Goal: Communication & Community: Share content

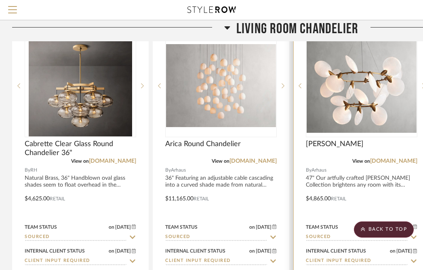
scroll to position [953, 0]
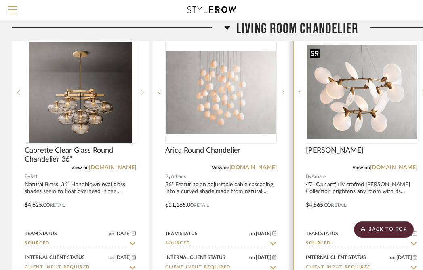
click at [348, 105] on img "0" at bounding box center [362, 92] width 110 height 94
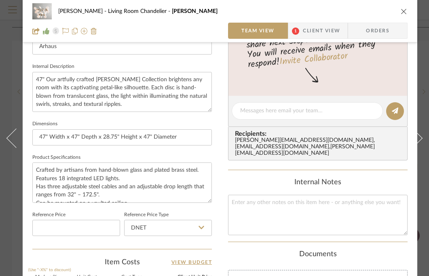
scroll to position [189, 0]
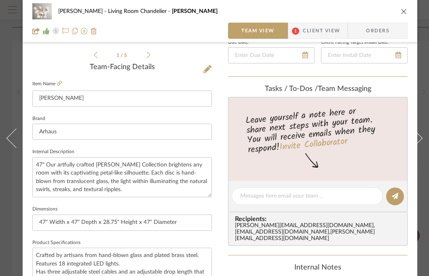
click at [404, 10] on icon "close" at bounding box center [404, 11] width 6 height 6
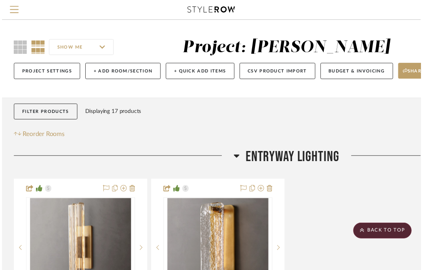
scroll to position [953, 0]
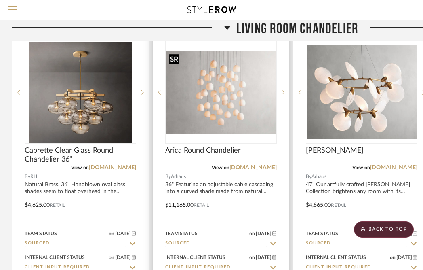
click at [243, 101] on img "0" at bounding box center [221, 92] width 110 height 83
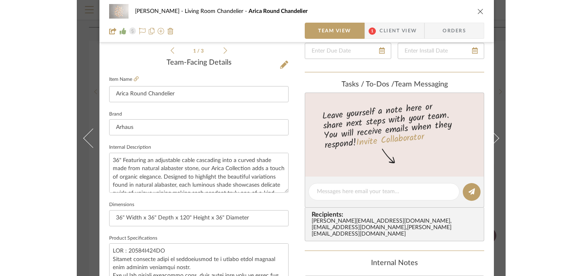
scroll to position [213, 0]
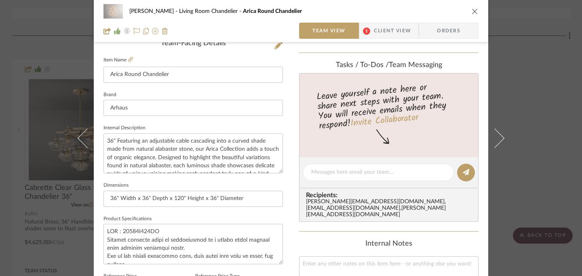
click at [423, 13] on icon "close" at bounding box center [475, 11] width 6 height 6
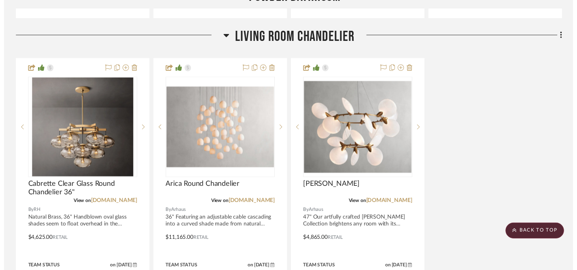
scroll to position [953, 0]
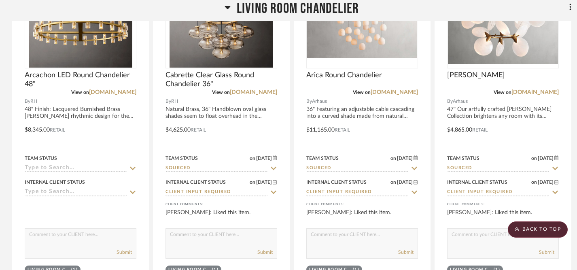
scroll to position [1067, 0]
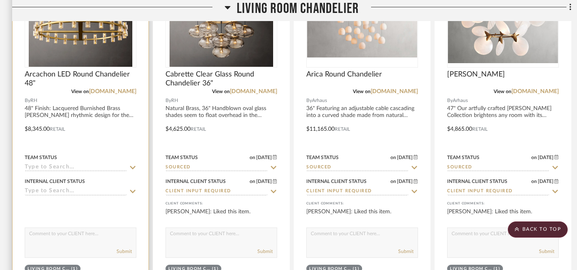
click at [133, 166] on icon at bounding box center [132, 167] width 7 height 6
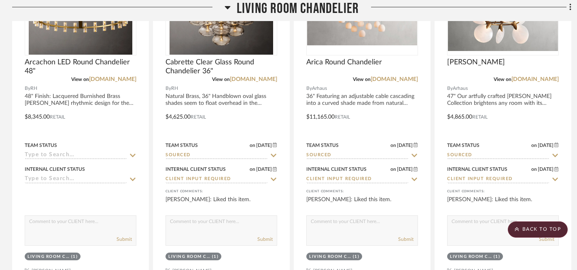
scroll to position [1084, 0]
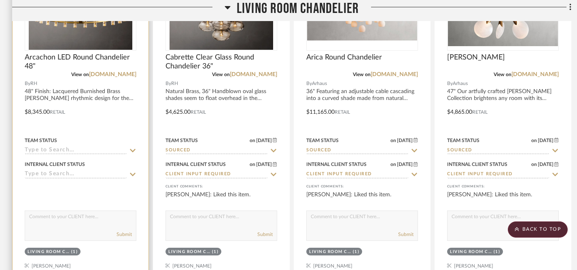
click at [133, 150] on icon at bounding box center [133, 150] width 6 height 3
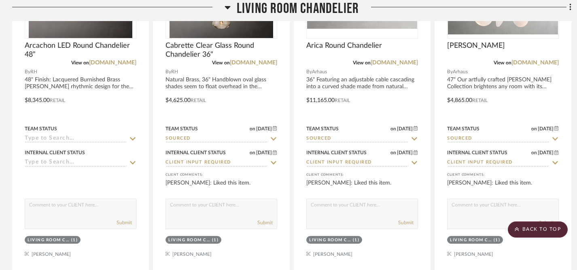
scroll to position [1096, 0]
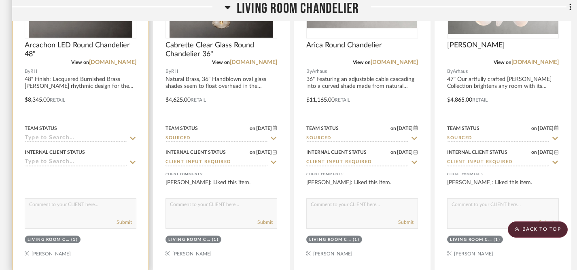
click at [133, 138] on icon at bounding box center [133, 138] width 6 height 3
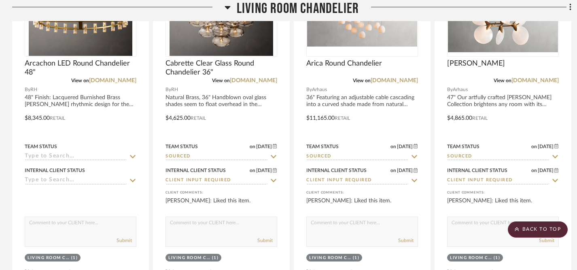
scroll to position [1074, 0]
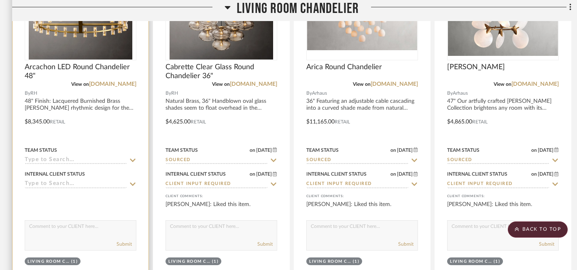
click at [132, 184] on icon at bounding box center [132, 184] width 7 height 6
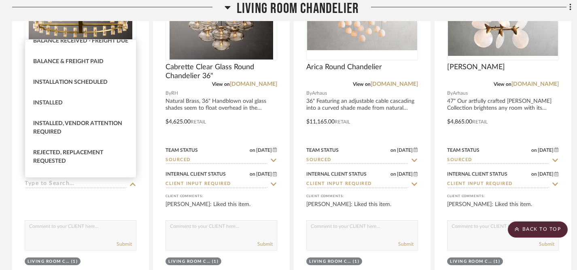
scroll to position [195, 0]
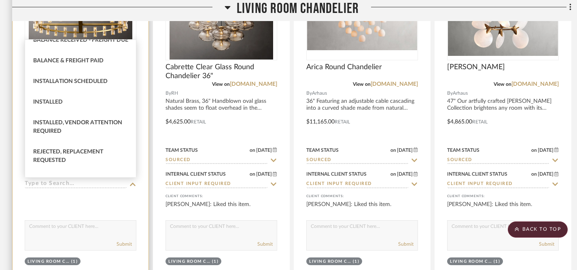
click at [93, 201] on div at bounding box center [81, 200] width 112 height 16
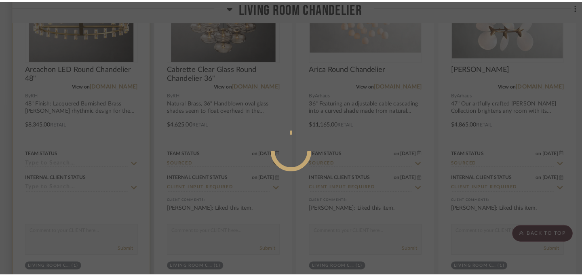
scroll to position [0, 0]
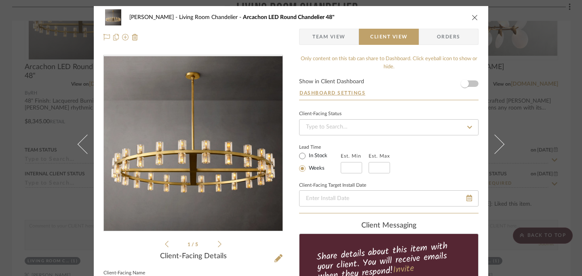
click at [474, 18] on icon "close" at bounding box center [475, 17] width 6 height 6
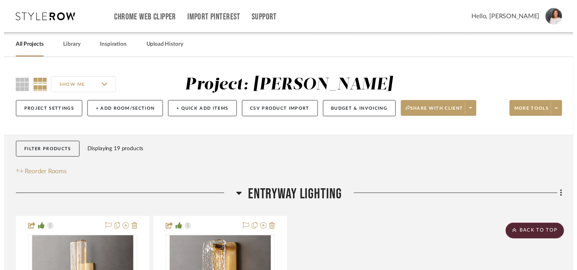
scroll to position [1074, 0]
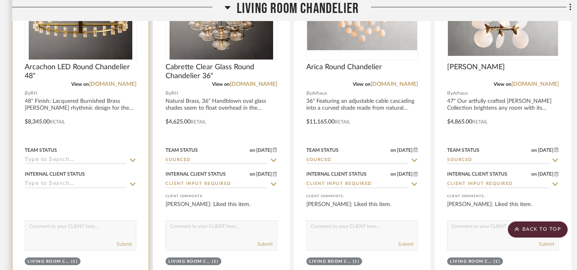
click at [97, 236] on div "Submit" at bounding box center [81, 235] width 112 height 30
click at [102, 227] on textarea at bounding box center [80, 227] width 111 height 15
type textarea "H"
click at [64, 234] on textarea "I've added the chandelier you have on hold at RH for further cosideration." at bounding box center [80, 227] width 111 height 15
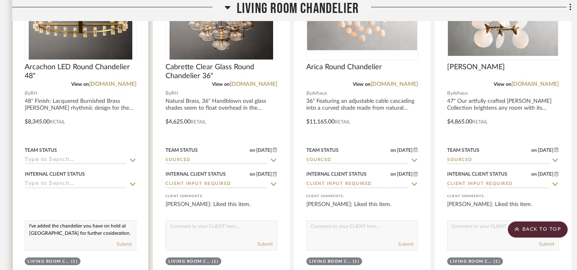
click at [66, 234] on textarea "I've added the chandelier you have on hold at RH for further cosideration." at bounding box center [80, 227] width 111 height 15
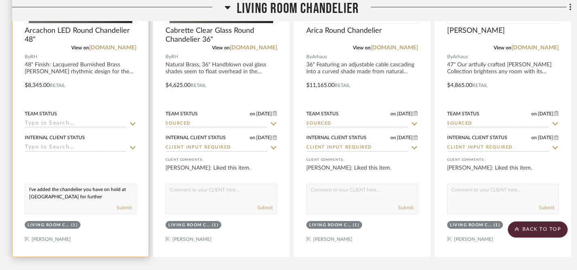
scroll to position [1112, 0]
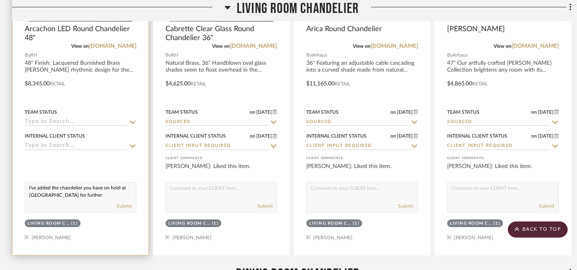
click at [28, 187] on textarea "I've added the chandelier you have on hold at RH for further consideration." at bounding box center [80, 189] width 111 height 15
drag, startPoint x: 28, startPoint y: 187, endPoint x: 108, endPoint y: 195, distance: 80.1
click at [108, 195] on textarea "I've added the chandelier you have on hold at RH for further consideration." at bounding box center [80, 189] width 111 height 15
type textarea "I've added the chandelier you have on hold at RH for further consideration."
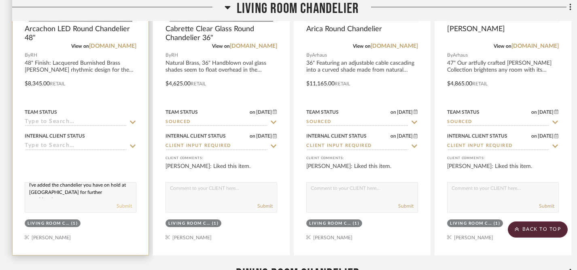
click at [121, 204] on button "Submit" at bounding box center [123, 205] width 15 height 7
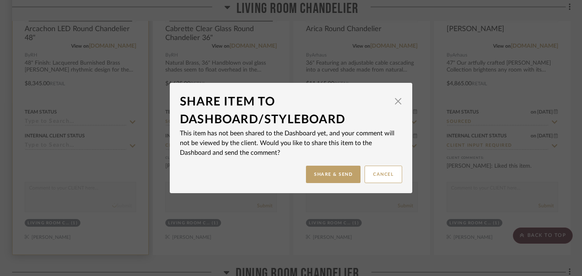
scroll to position [0, 0]
click at [332, 174] on button "Share & Send" at bounding box center [333, 174] width 55 height 17
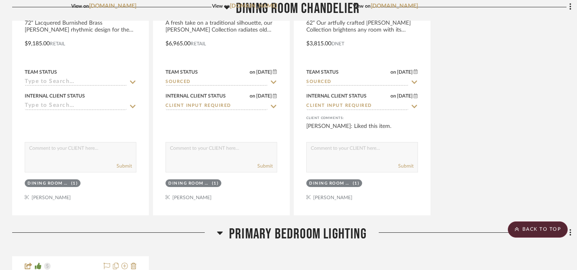
scroll to position [1548, 0]
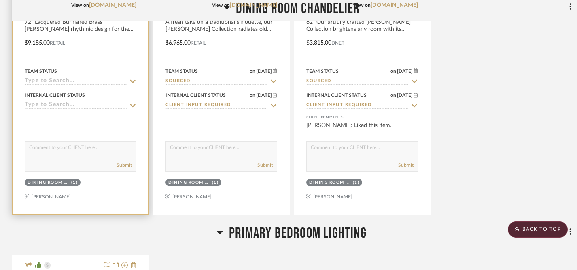
click at [105, 154] on textarea at bounding box center [80, 149] width 111 height 15
paste textarea "I've added the chandelier you have on hold at RH for further consideration."
type textarea "I've added the chandelier you have on hold at RH for further consideration."
click at [125, 163] on button "Submit" at bounding box center [123, 164] width 15 height 7
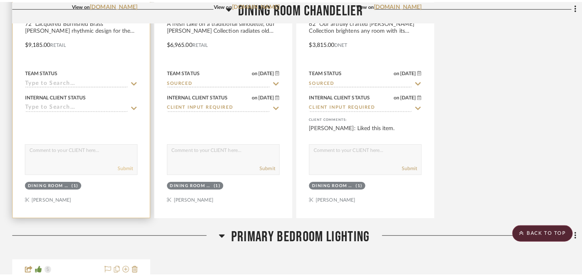
scroll to position [0, 0]
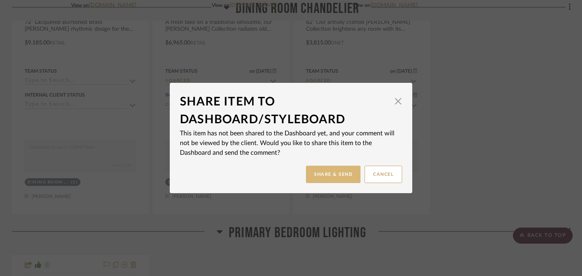
click at [334, 177] on button "Share & Send" at bounding box center [333, 174] width 55 height 17
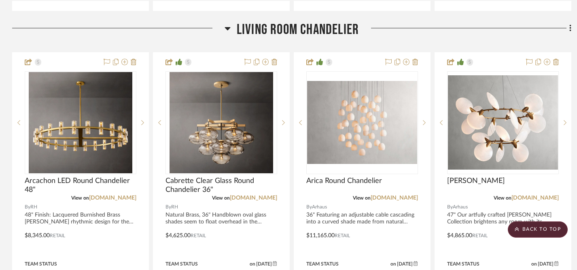
scroll to position [959, 0]
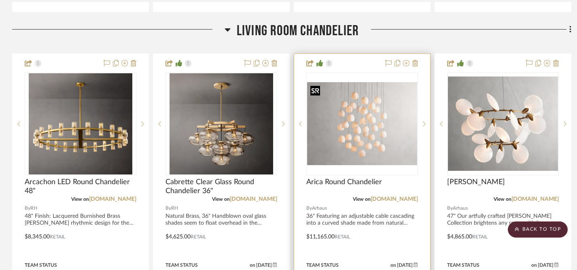
click at [372, 115] on img "0" at bounding box center [362, 123] width 110 height 83
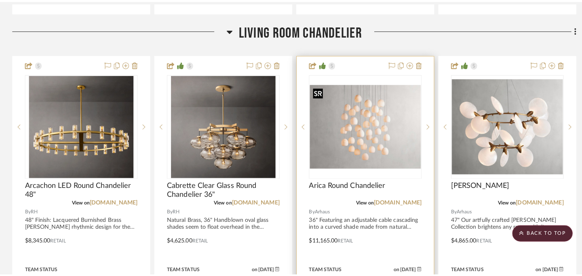
scroll to position [0, 0]
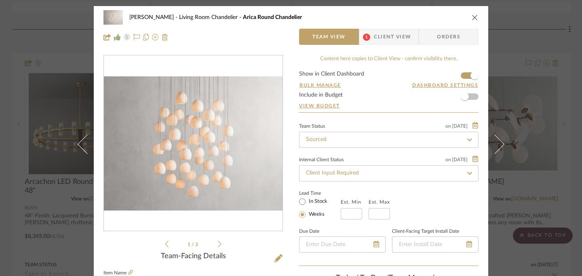
click at [218, 246] on icon at bounding box center [220, 244] width 4 height 7
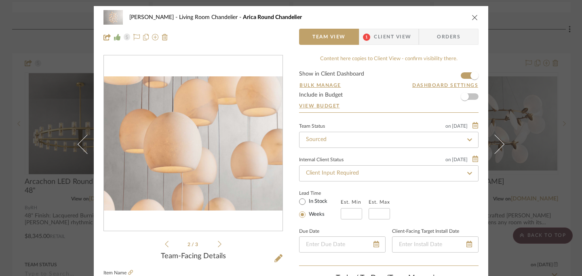
click at [218, 246] on icon at bounding box center [220, 244] width 4 height 7
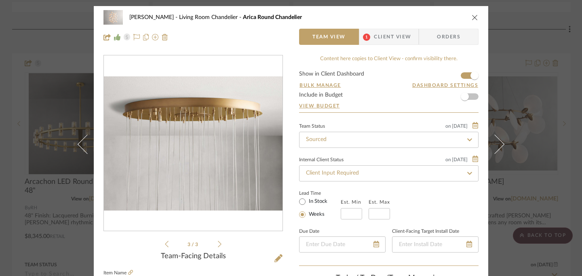
click at [472, 19] on icon "close" at bounding box center [475, 17] width 6 height 6
